Goal: Task Accomplishment & Management: Complete application form

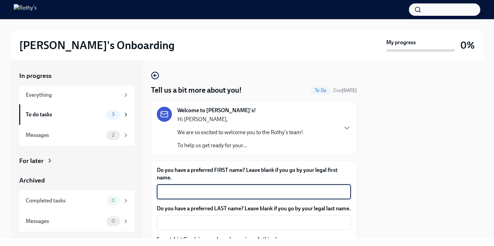
click at [166, 191] on textarea "Do you have a preferred FIRST name? Leave blank if you go by your legal first n…" at bounding box center [254, 192] width 186 height 8
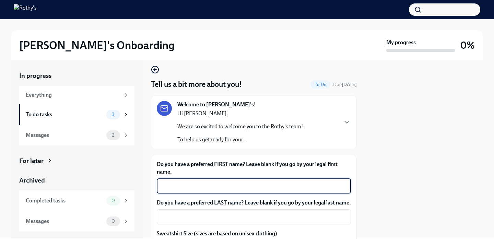
scroll to position [8, 0]
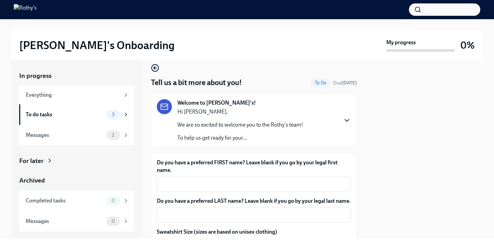
click at [345, 120] on icon "button" at bounding box center [347, 120] width 4 height 2
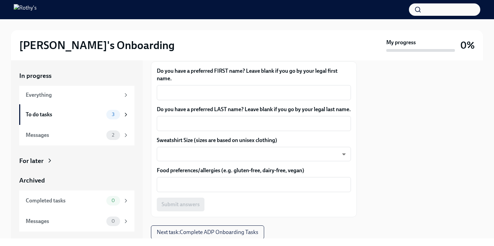
scroll to position [316, 0]
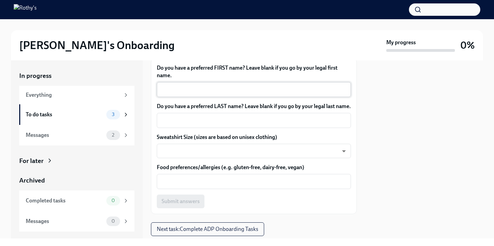
click at [329, 94] on textarea "Do you have a preferred FIRST name? Leave blank if you go by your legal first n…" at bounding box center [254, 89] width 186 height 8
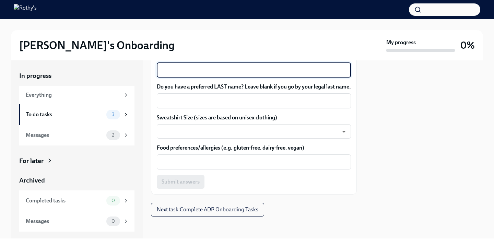
scroll to position [388, 0]
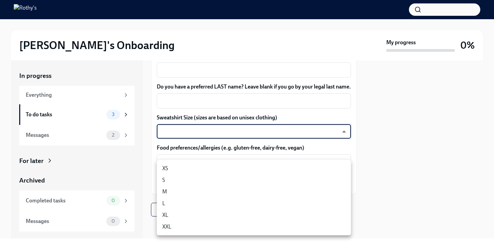
click at [324, 170] on body "[PERSON_NAME]'s Onboarding My progress 0% In progress Everything To do tasks 3 …" at bounding box center [247, 123] width 494 height 246
click at [322, 180] on li "S" at bounding box center [254, 180] width 194 height 12
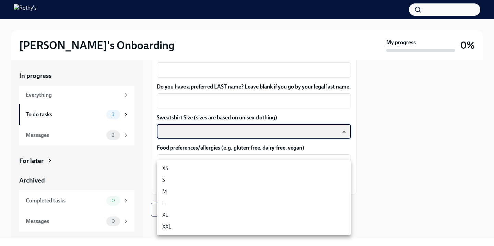
type input "HrNX_IrHr"
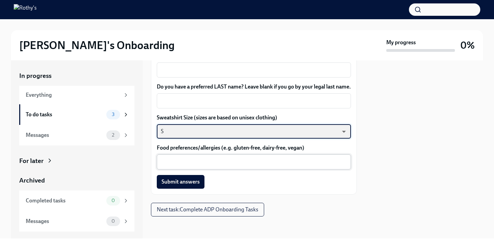
scroll to position [424, 0]
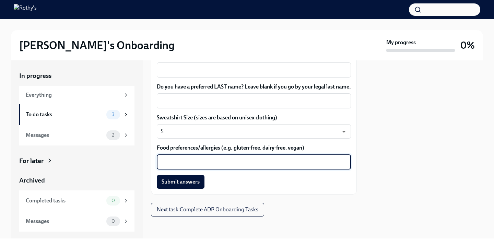
click at [293, 161] on textarea "Food preferences/allergies (e.g. gluten-free, dairy-free, vegan)" at bounding box center [254, 162] width 186 height 8
type textarea "I love food and eat everything :)"
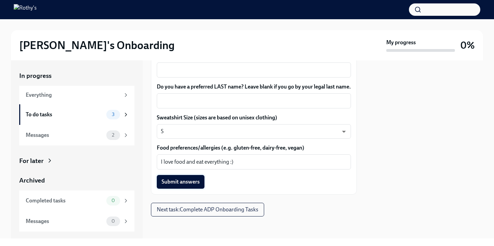
click at [194, 183] on span "Submit answers" at bounding box center [181, 181] width 38 height 7
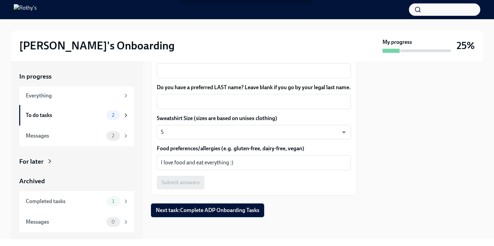
click at [187, 210] on span "Next task : Complete ADP Onboarding Tasks" at bounding box center [208, 210] width 104 height 7
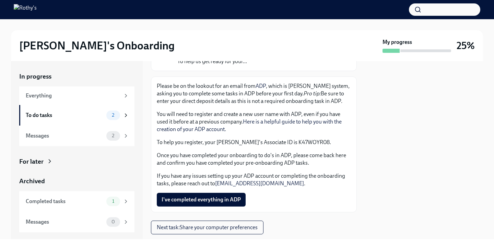
scroll to position [102, 0]
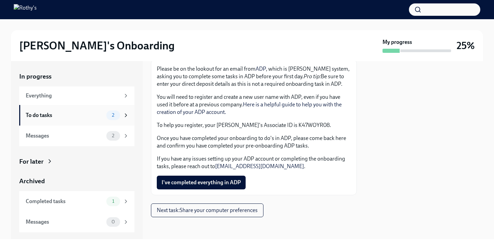
click at [74, 116] on div "To do tasks" at bounding box center [65, 116] width 78 height 8
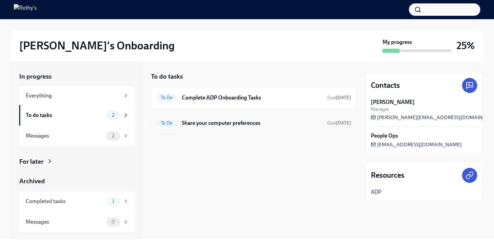
click at [197, 130] on div "To Do Share your computer preferences Due [DATE]" at bounding box center [254, 123] width 206 height 23
click at [197, 122] on h6 "Share your computer preferences" at bounding box center [252, 123] width 140 height 8
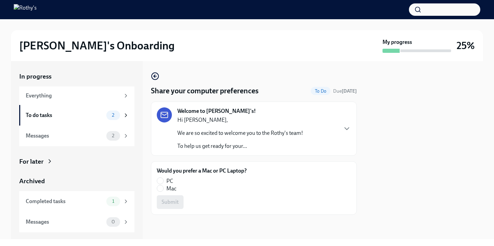
click at [172, 191] on span "Mac" at bounding box center [171, 189] width 10 height 8
click at [163, 191] on input "Mac" at bounding box center [160, 188] width 6 height 6
radio input "true"
click at [350, 130] on icon "button" at bounding box center [347, 129] width 8 height 8
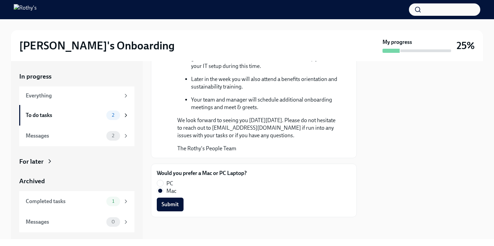
scroll to position [293, 0]
click at [167, 205] on span "Submit" at bounding box center [170, 204] width 17 height 7
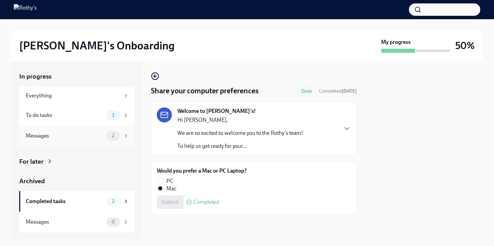
click at [105, 133] on div "Messages 2" at bounding box center [77, 136] width 103 height 10
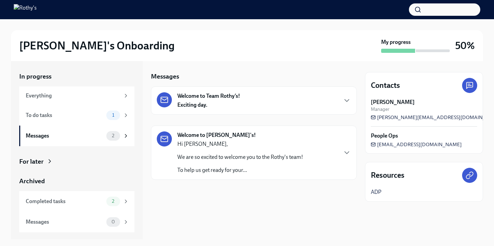
click at [182, 109] on div "Welcome to Team Rothy’s! Exciting day." at bounding box center [254, 100] width 206 height 28
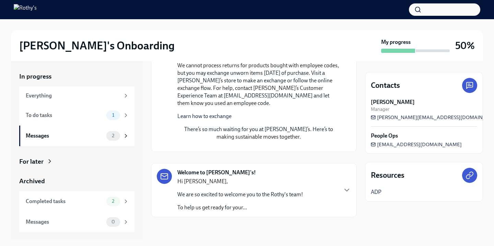
scroll to position [590, 0]
click at [183, 203] on div "Hi [PERSON_NAME], We are so excited to welcome you to the Rothy's team! To help…" at bounding box center [240, 195] width 126 height 34
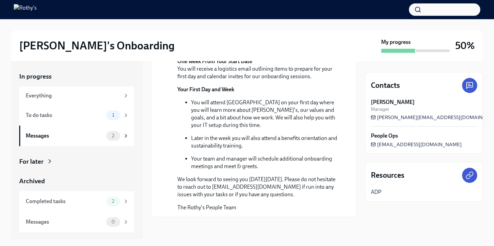
scroll to position [885, 0]
click at [110, 114] on span "1" at bounding box center [113, 115] width 10 height 5
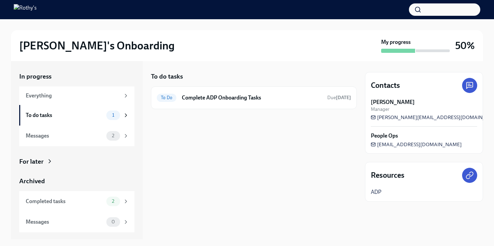
click at [159, 138] on div "To do tasks To Do Complete ADP Onboarding Tasks Due [DATE]" at bounding box center [254, 150] width 206 height 178
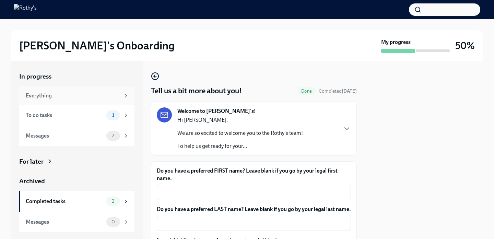
click at [120, 92] on div "Everything" at bounding box center [77, 96] width 103 height 8
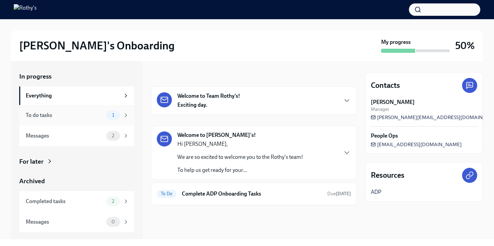
click at [115, 113] on span "1" at bounding box center [113, 115] width 10 height 5
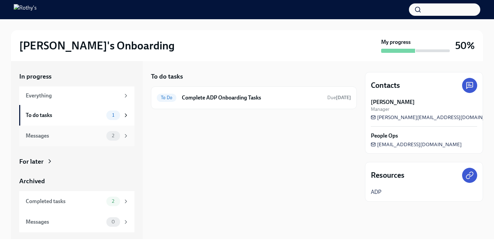
click at [109, 137] on span "2" at bounding box center [113, 135] width 11 height 5
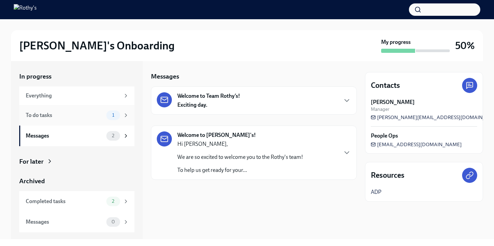
click at [92, 116] on div "To do tasks" at bounding box center [65, 116] width 78 height 8
